Goal: Task Accomplishment & Management: Use online tool/utility

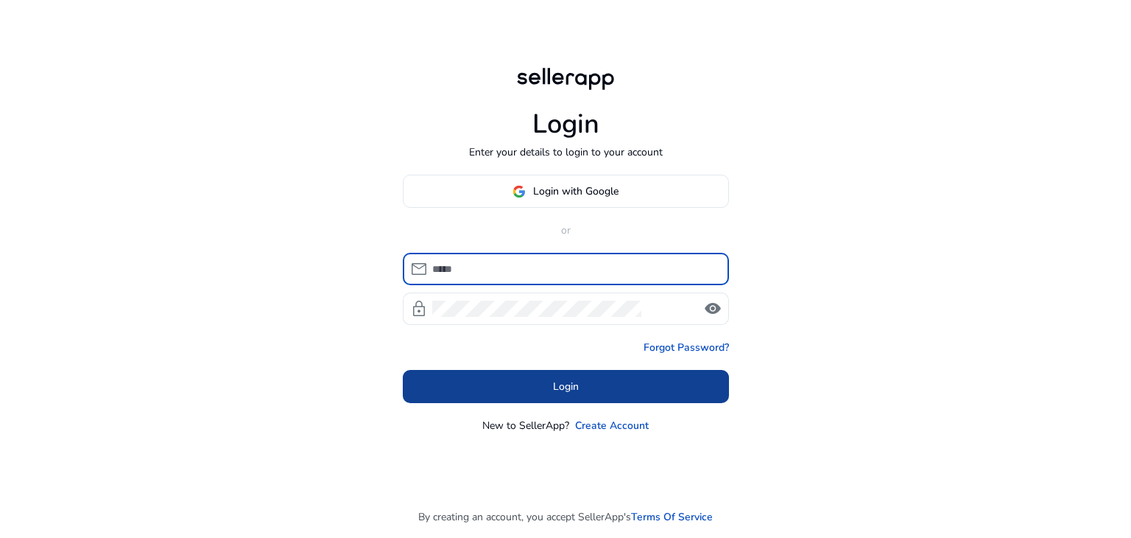
type input "**********"
click at [561, 393] on span "Login" at bounding box center [566, 386] width 26 height 15
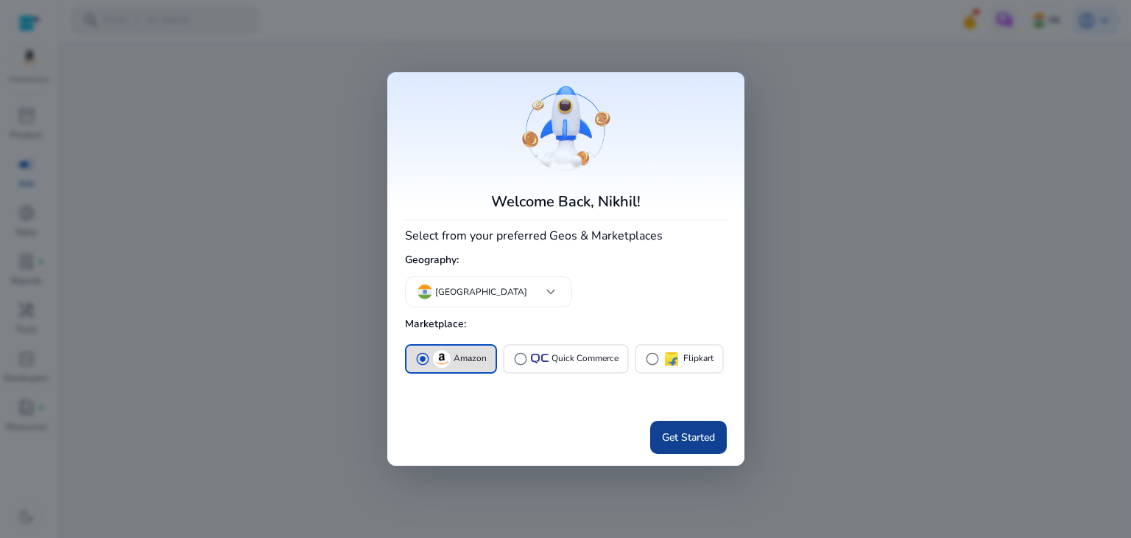
click at [679, 443] on span "Get Started" at bounding box center [688, 436] width 53 height 15
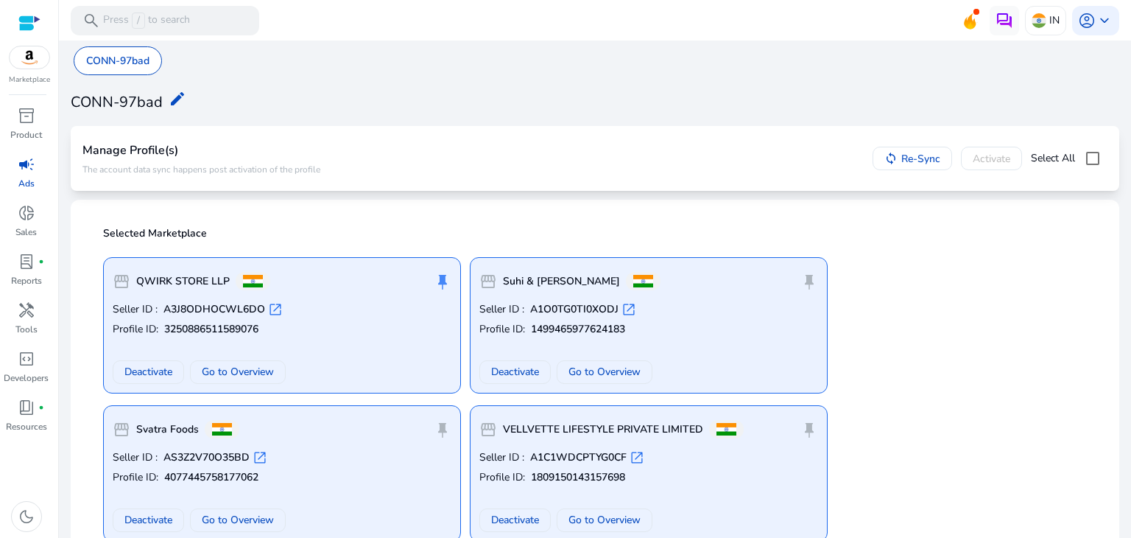
click at [631, 307] on span "open_in_new" at bounding box center [629, 309] width 15 height 15
click at [231, 371] on span "Go to Overview" at bounding box center [238, 371] width 72 height 15
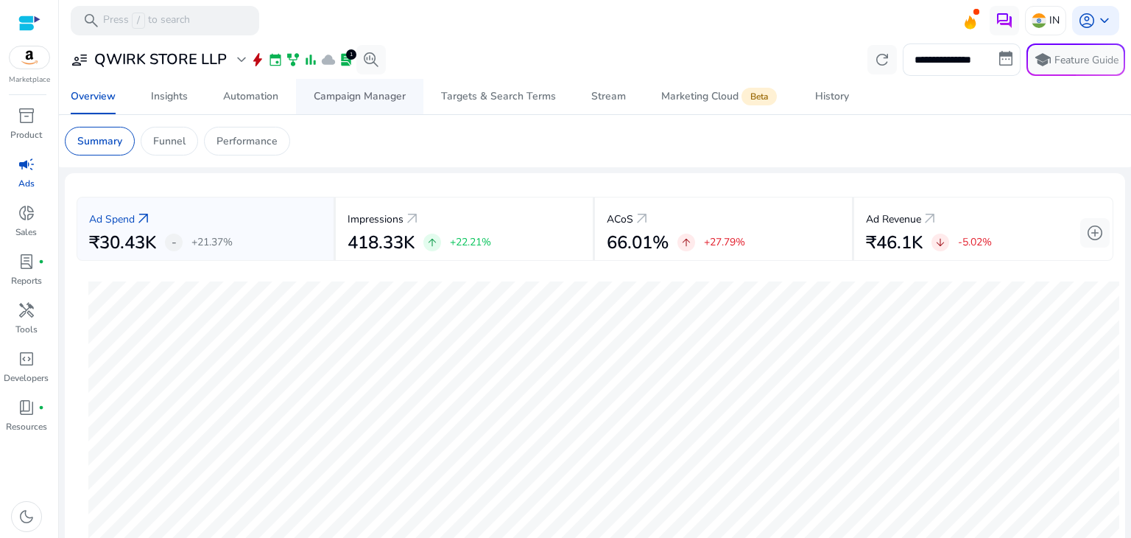
click at [336, 97] on div "Campaign Manager" at bounding box center [360, 96] width 92 height 10
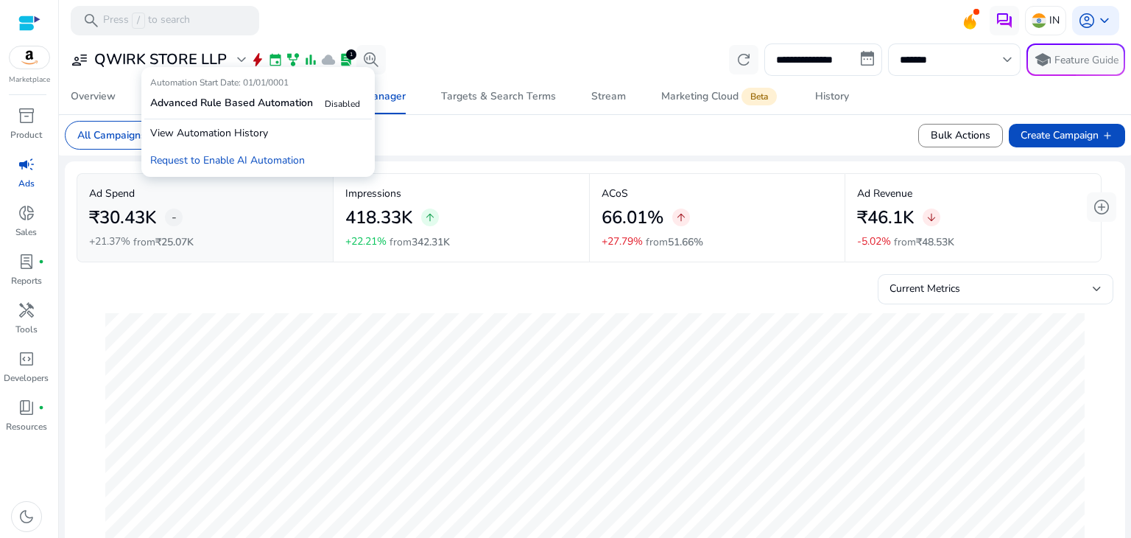
click at [340, 108] on span "Disabled" at bounding box center [342, 104] width 35 height 12
click at [226, 162] on p "Request to Enable AI Automation" at bounding box center [258, 160] width 228 height 27
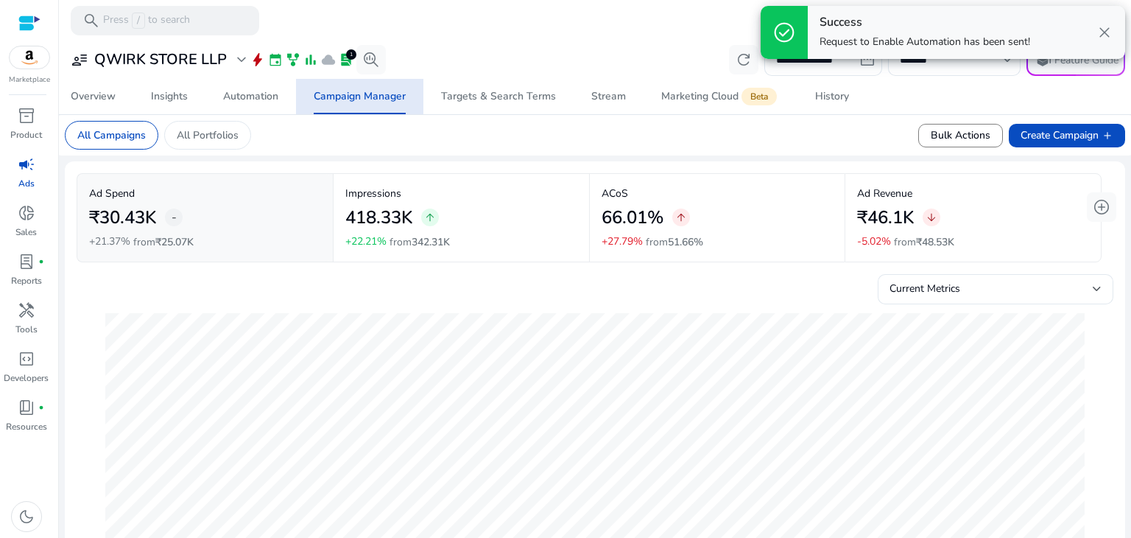
click at [1106, 35] on span "close" at bounding box center [1105, 33] width 18 height 18
